Goal: Contribute content

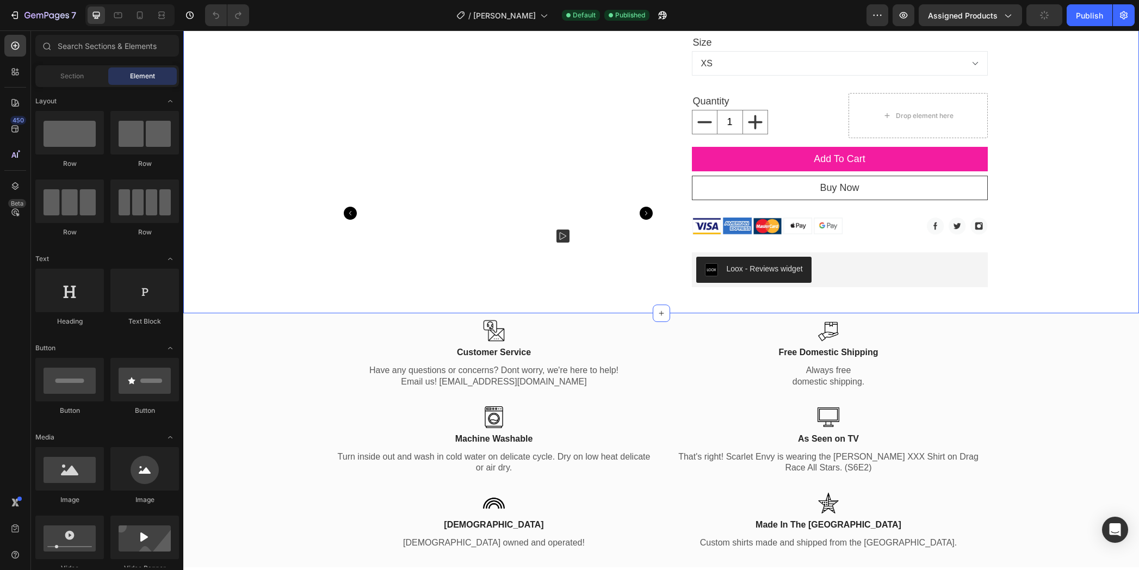
scroll to position [257, 0]
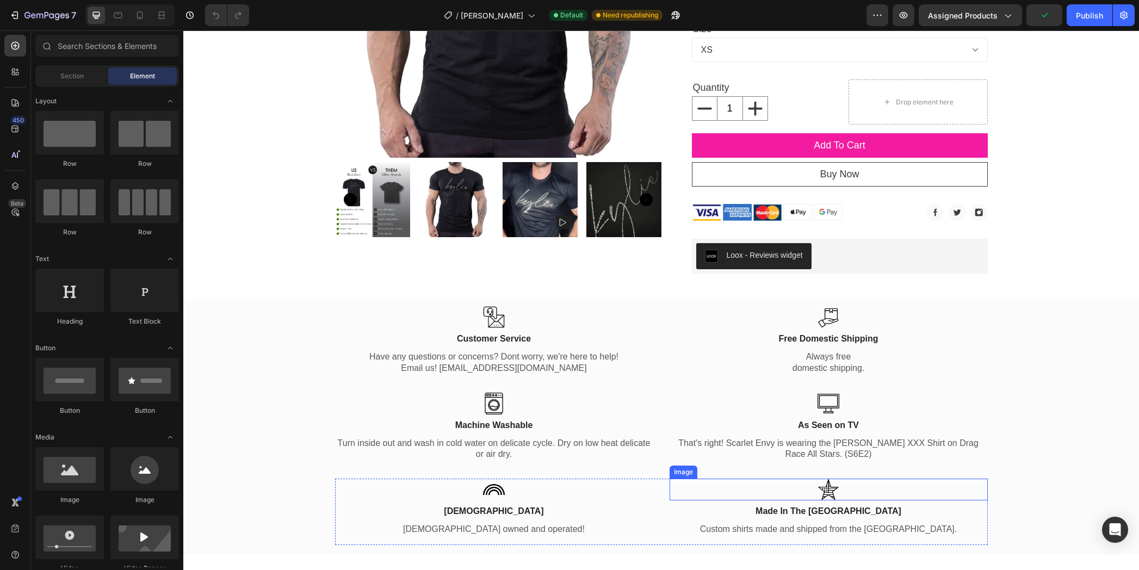
click at [785, 479] on div at bounding box center [828, 490] width 318 height 22
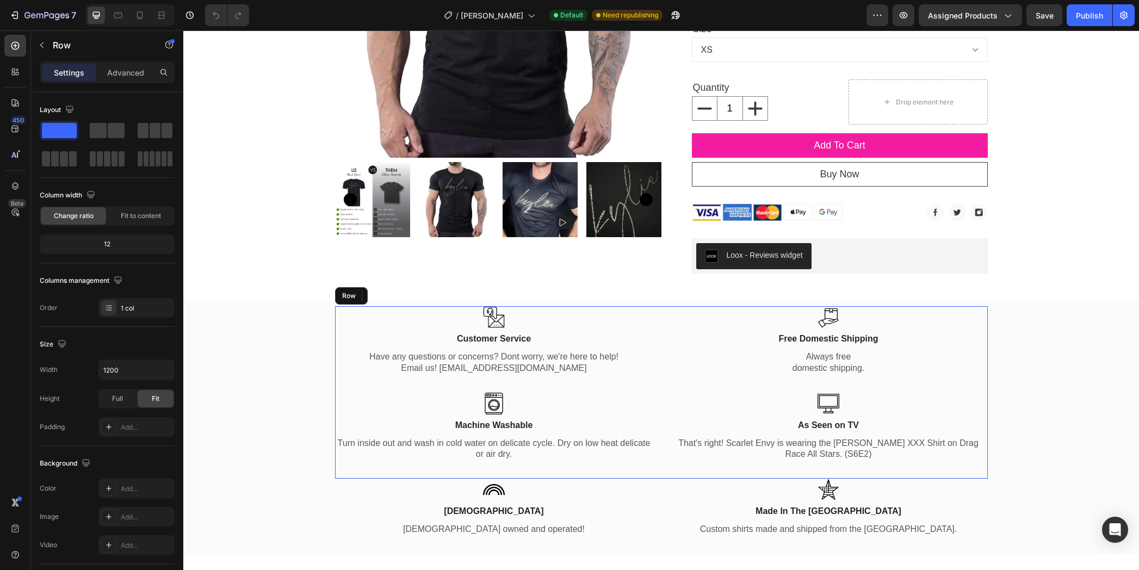
click at [644, 468] on div "Image Customer Service Text Block Have any questions or concerns? Dont worry, w…" at bounding box center [661, 392] width 653 height 172
click at [643, 479] on div at bounding box center [494, 490] width 318 height 22
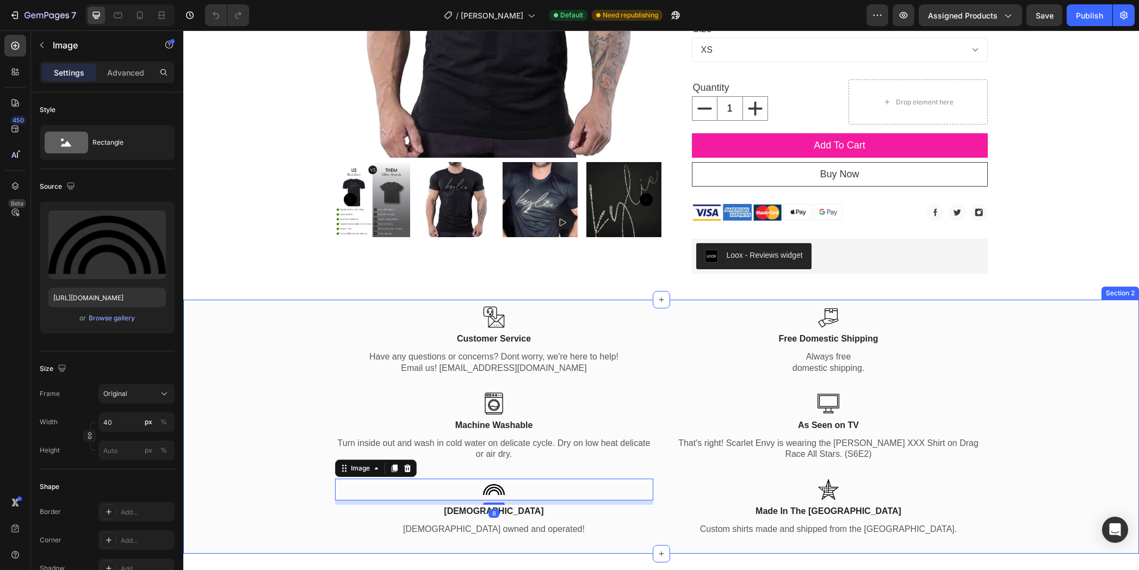
click at [309, 501] on div "Image Customer Service Text Block Have any questions or concerns? Dont worry, w…" at bounding box center [660, 429] width 939 height 247
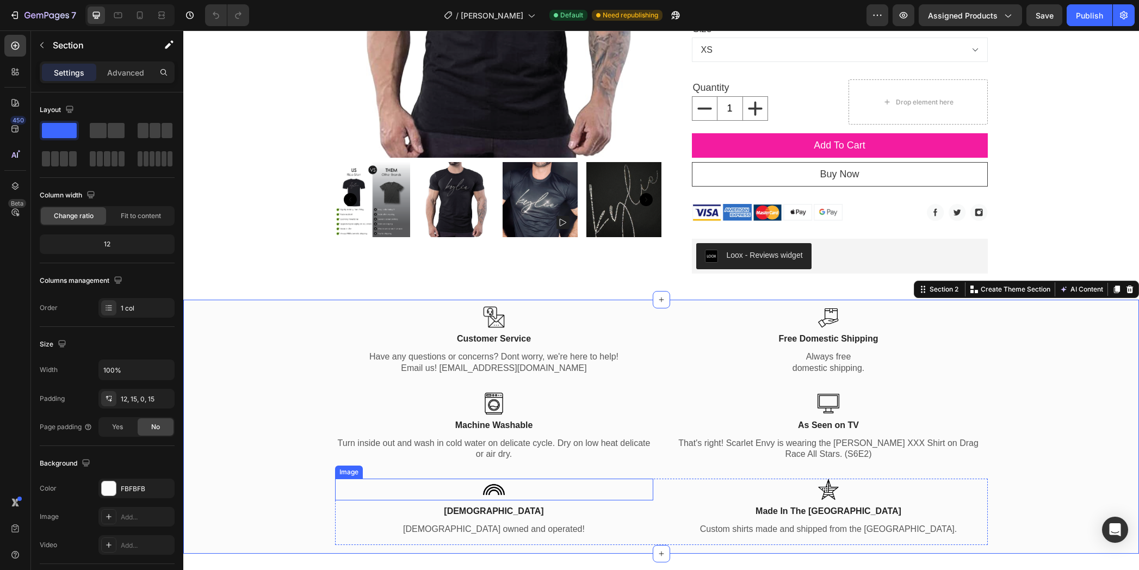
click at [579, 485] on div at bounding box center [494, 490] width 318 height 22
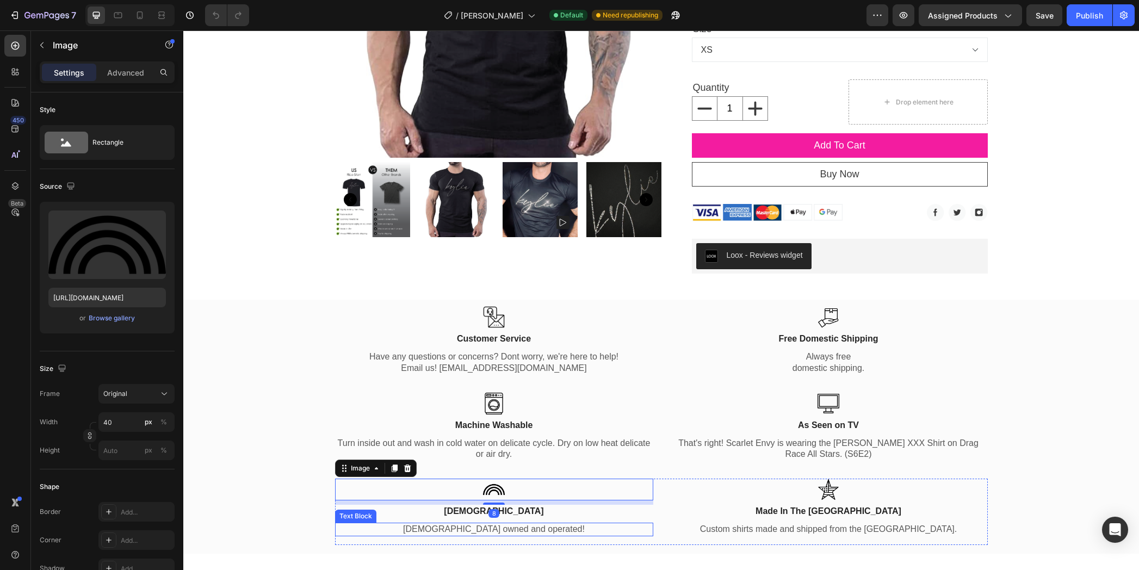
click at [336, 525] on p "[DEMOGRAPHIC_DATA] owned and operated!" at bounding box center [494, 529] width 316 height 11
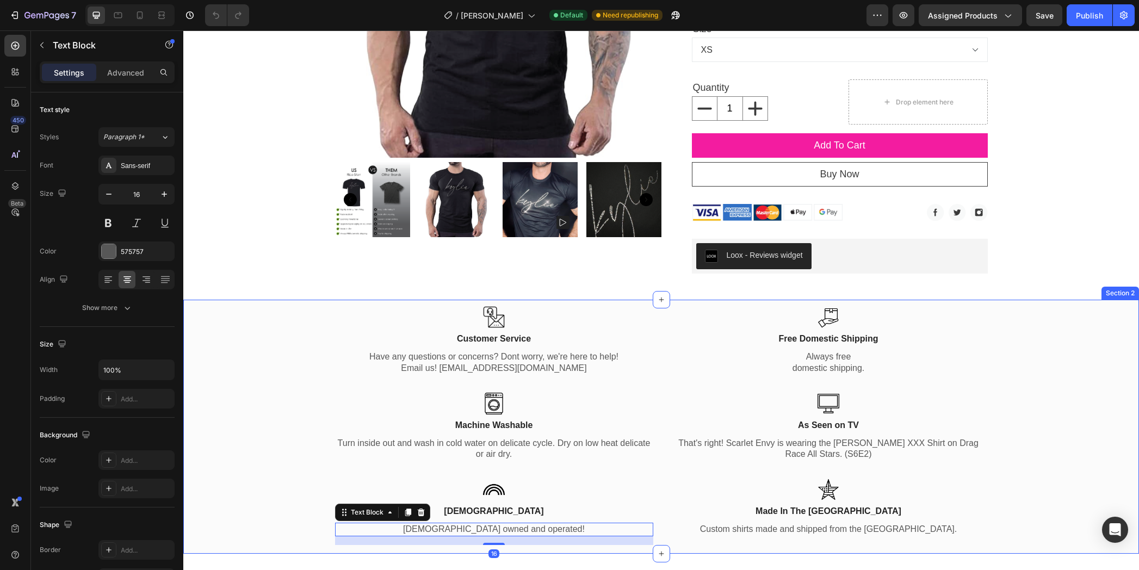
click at [312, 517] on div "Image Customer Service Text Block Have any questions or concerns? Dont worry, w…" at bounding box center [660, 429] width 939 height 247
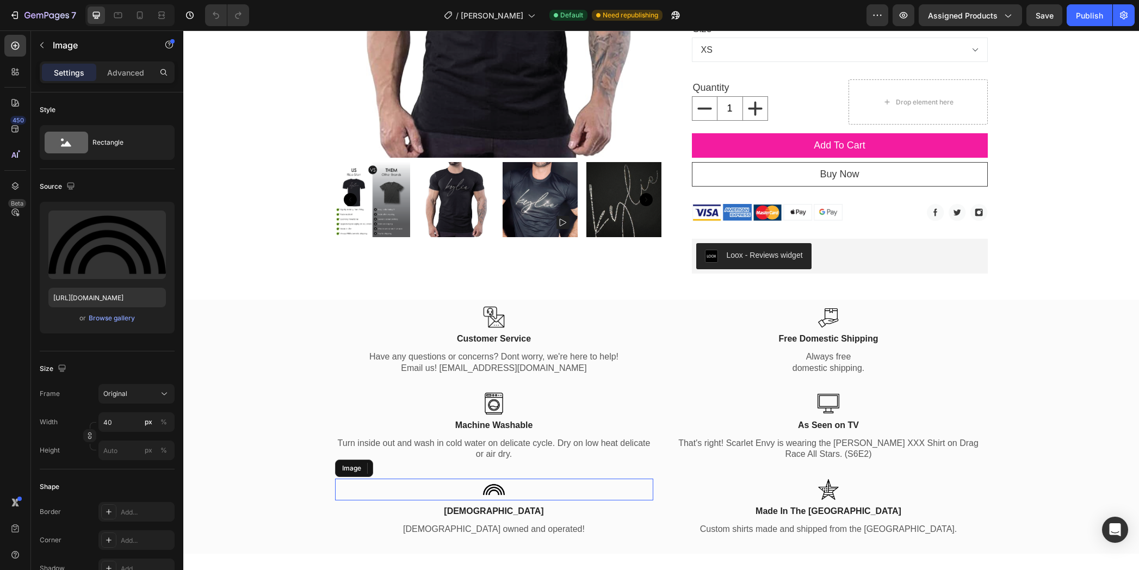
click at [433, 483] on div at bounding box center [494, 490] width 318 height 22
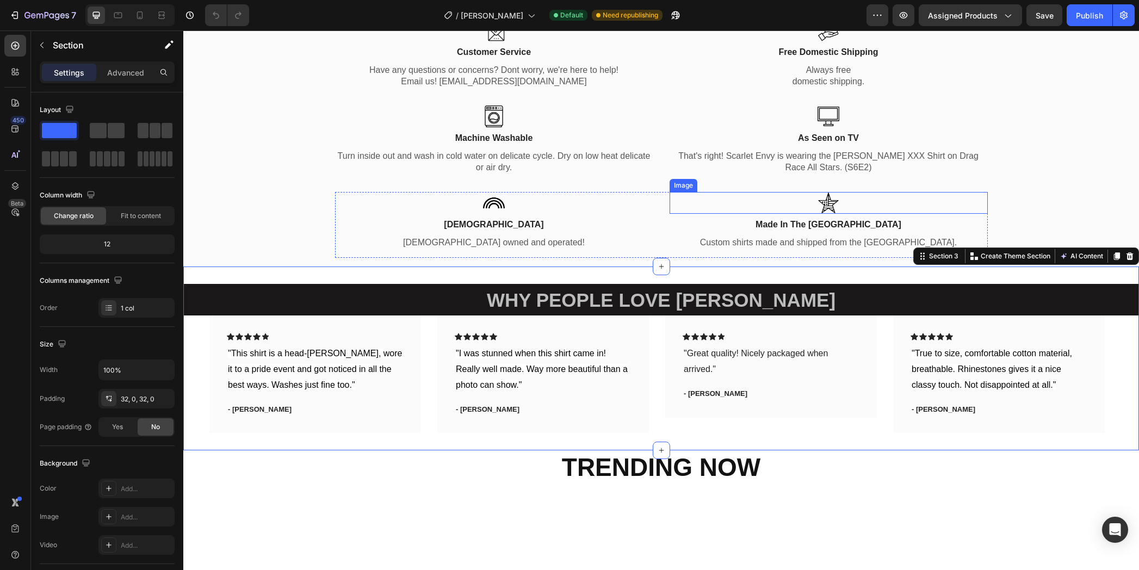
scroll to position [518, 0]
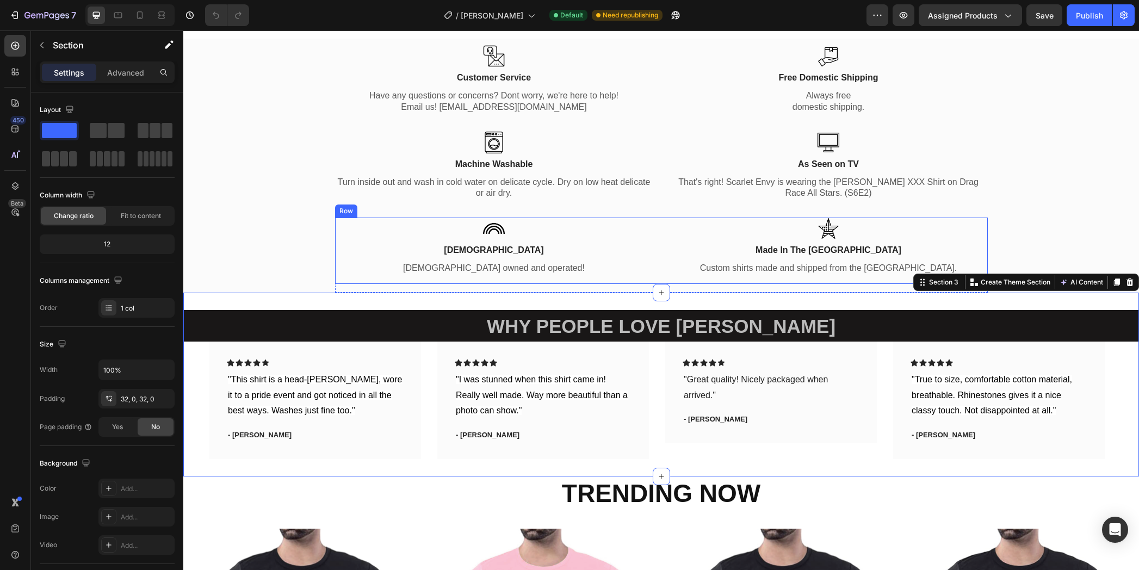
click at [657, 218] on div "Image [DEMOGRAPHIC_DATA] Text Block [DEMOGRAPHIC_DATA] owned and operated! Text…" at bounding box center [661, 251] width 653 height 66
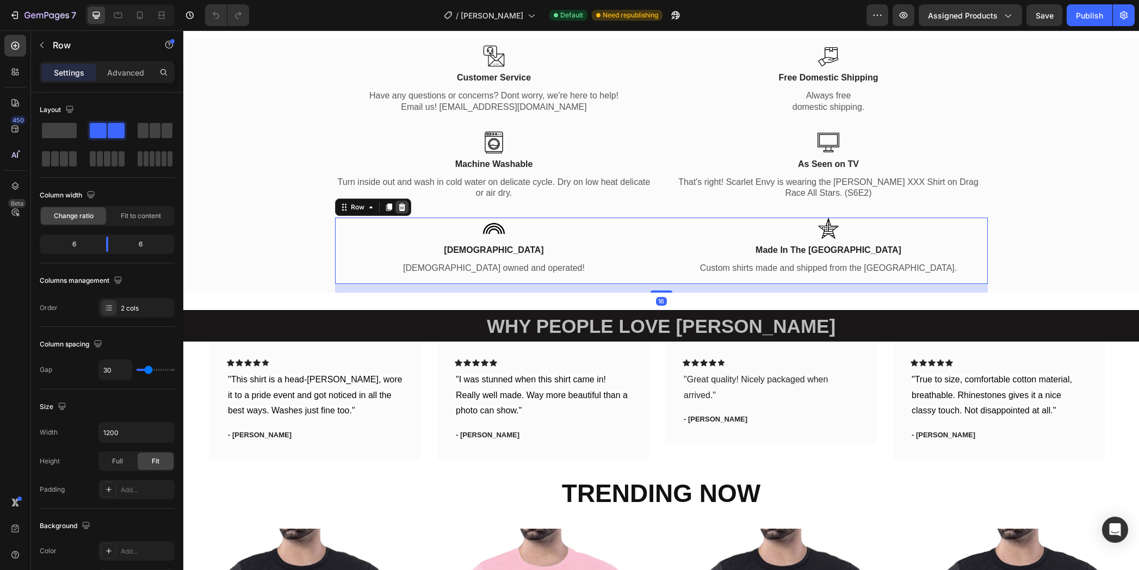
click at [398, 204] on icon at bounding box center [401, 207] width 7 height 8
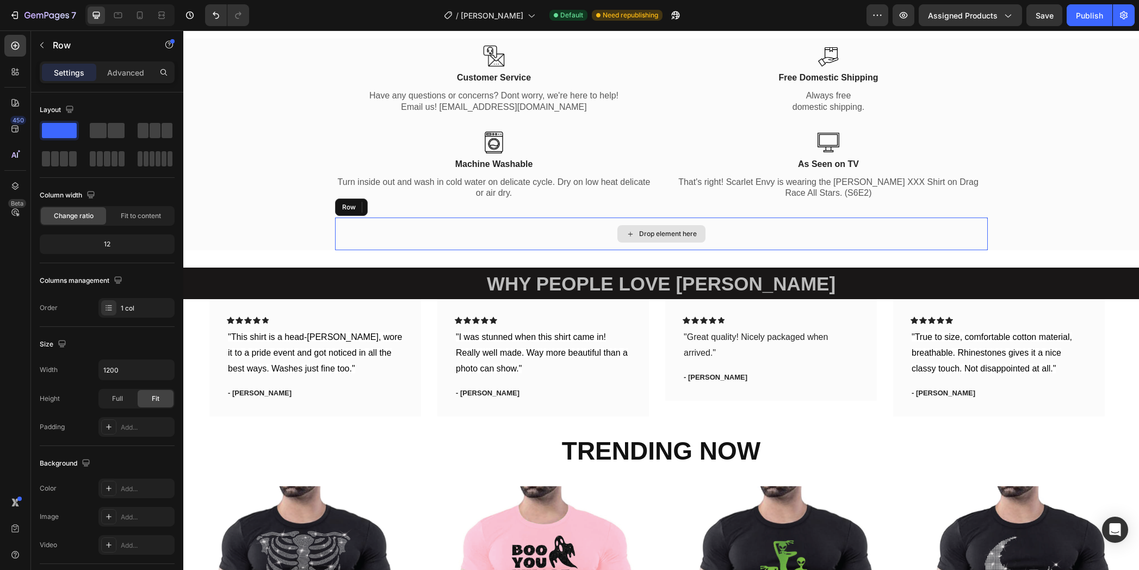
click at [398, 228] on div "Drop element here" at bounding box center [661, 234] width 653 height 33
click at [401, 203] on icon at bounding box center [402, 207] width 9 height 9
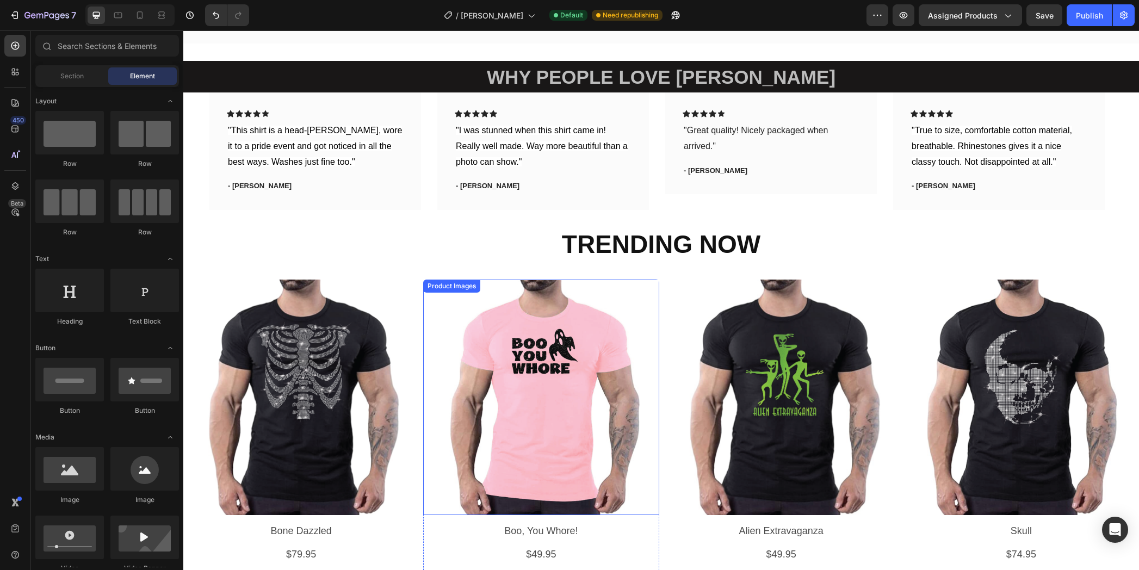
scroll to position [652, 0]
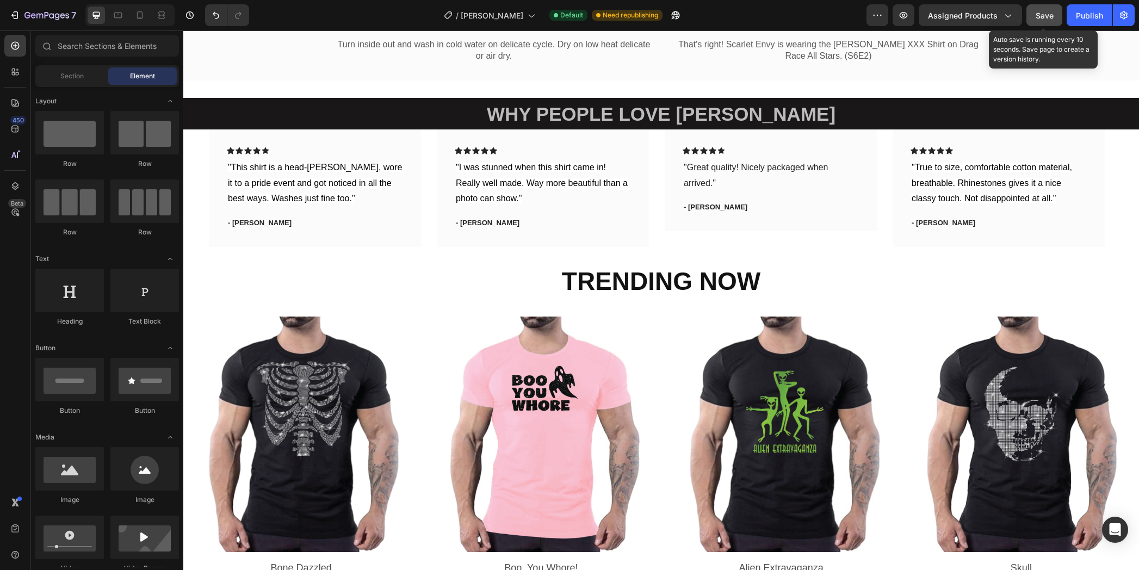
click at [1044, 17] on span "Save" at bounding box center [1044, 15] width 18 height 9
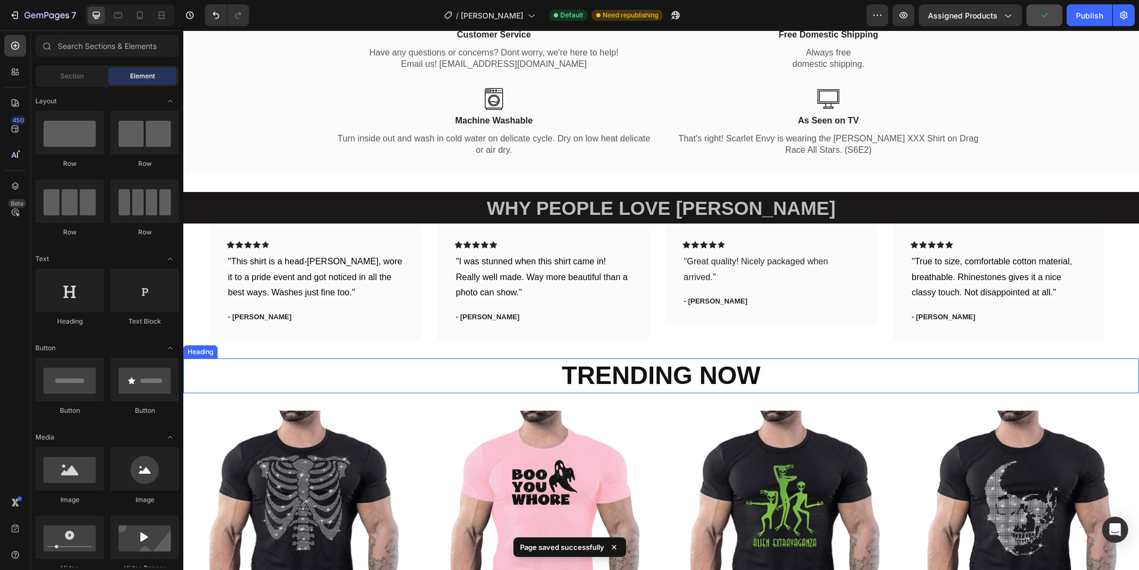
scroll to position [488, 0]
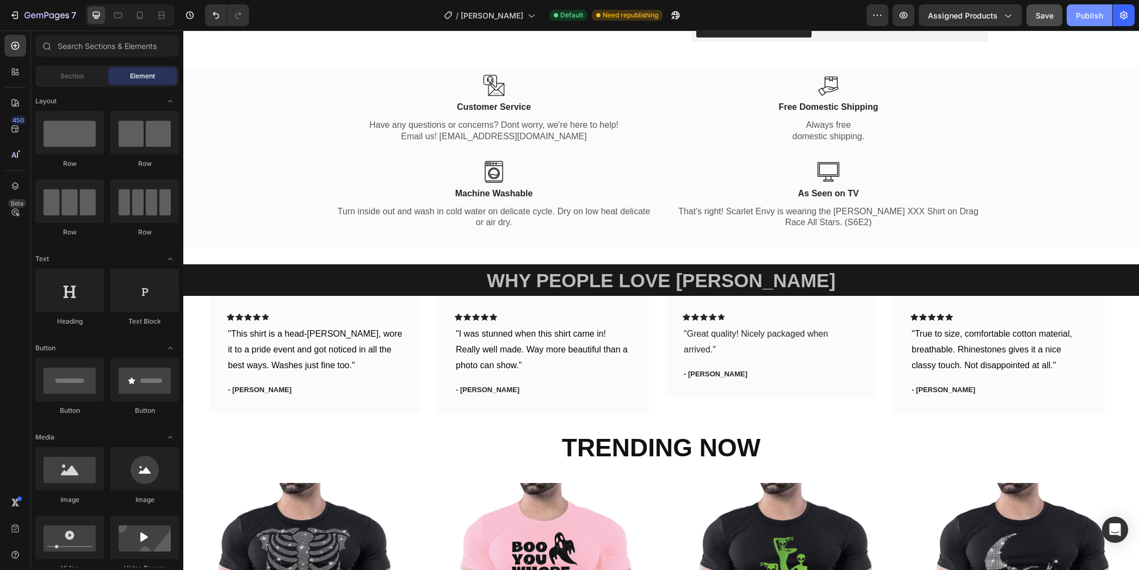
click at [1084, 20] on div "Publish" at bounding box center [1089, 15] width 27 height 11
click at [14, 17] on icon "button" at bounding box center [14, 15] width 11 height 11
